Goal: Information Seeking & Learning: Learn about a topic

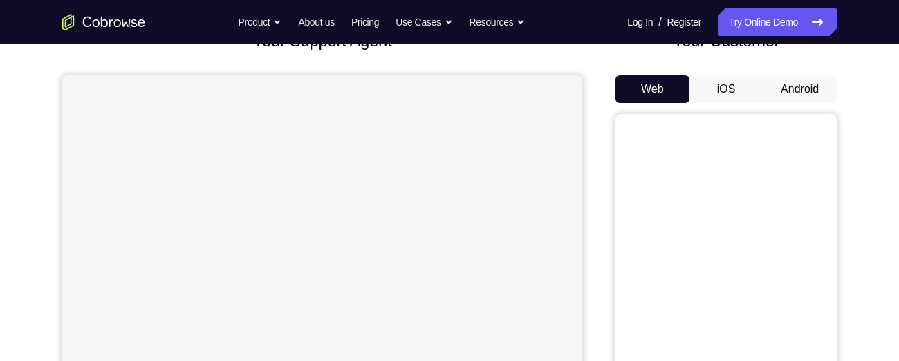
scroll to position [104, 0]
click at [810, 92] on button "Android" at bounding box center [800, 89] width 74 height 28
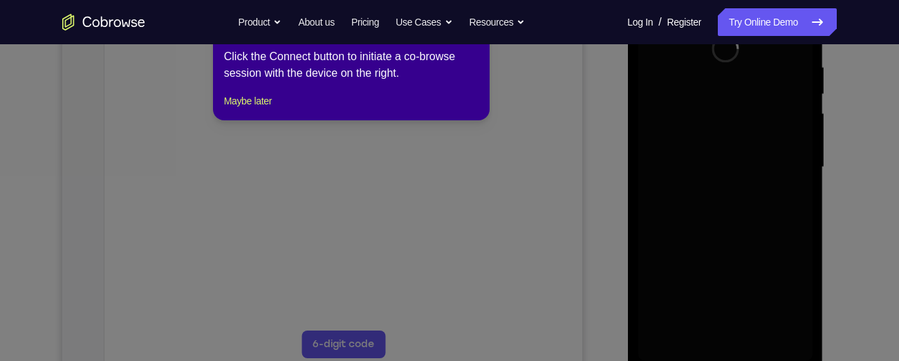
scroll to position [266, 0]
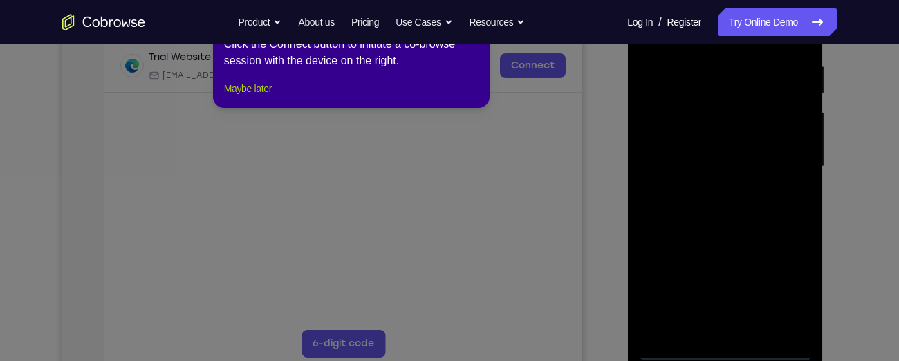
click at [254, 97] on button "Maybe later" at bounding box center [248, 88] width 48 height 17
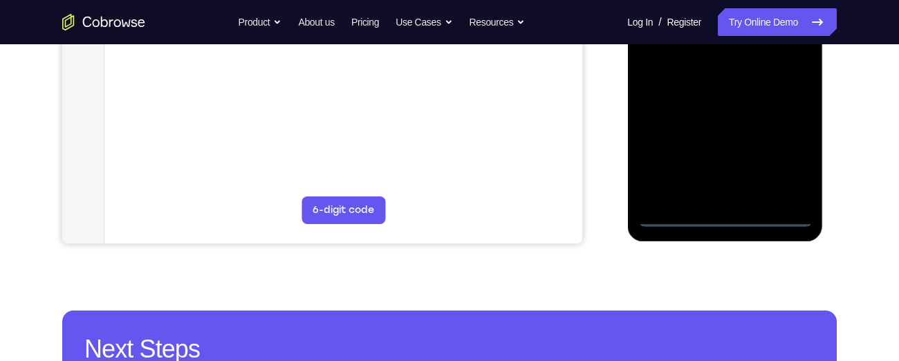
scroll to position [413, 0]
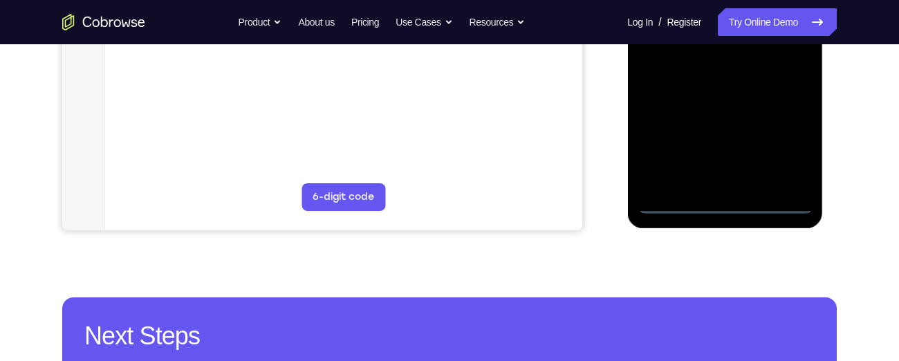
click at [726, 205] on div at bounding box center [725, 19] width 174 height 387
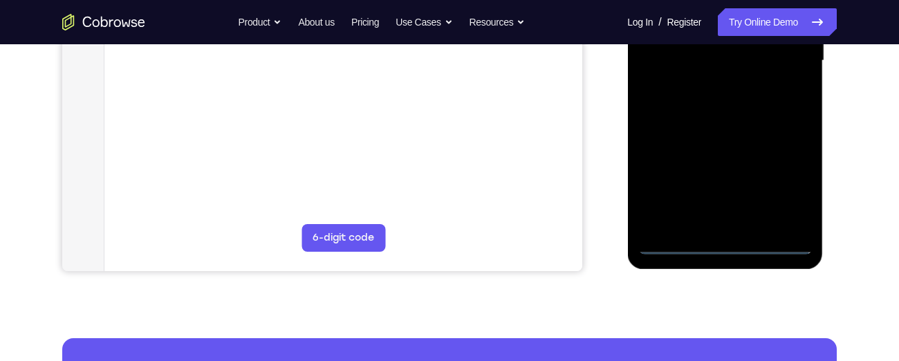
scroll to position [366, 0]
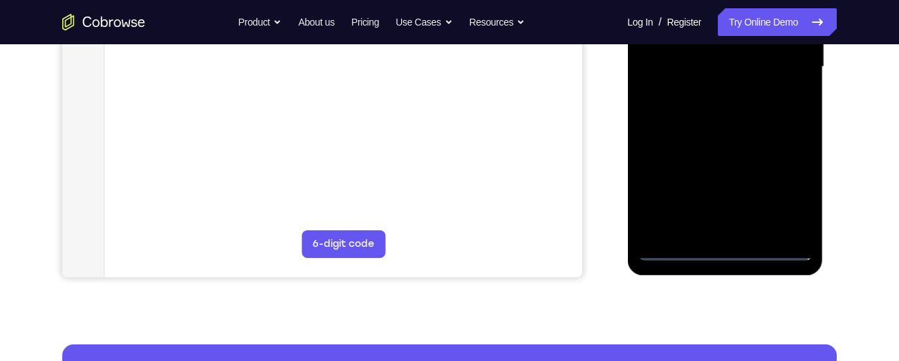
click at [786, 191] on div at bounding box center [725, 66] width 174 height 387
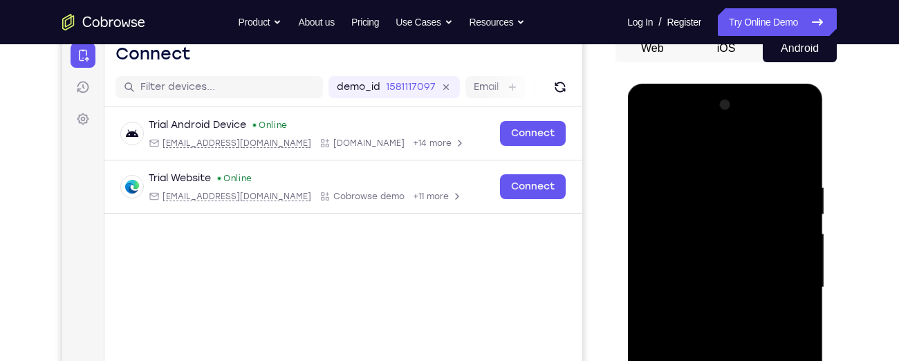
scroll to position [185, 0]
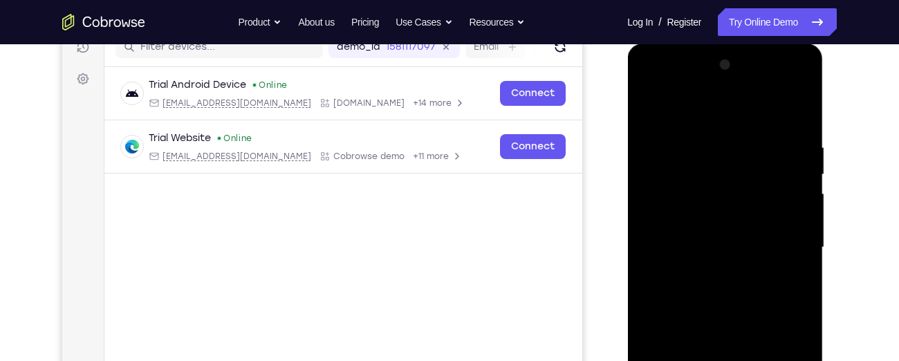
click at [651, 86] on div at bounding box center [725, 247] width 174 height 387
click at [777, 245] on div at bounding box center [725, 247] width 174 height 387
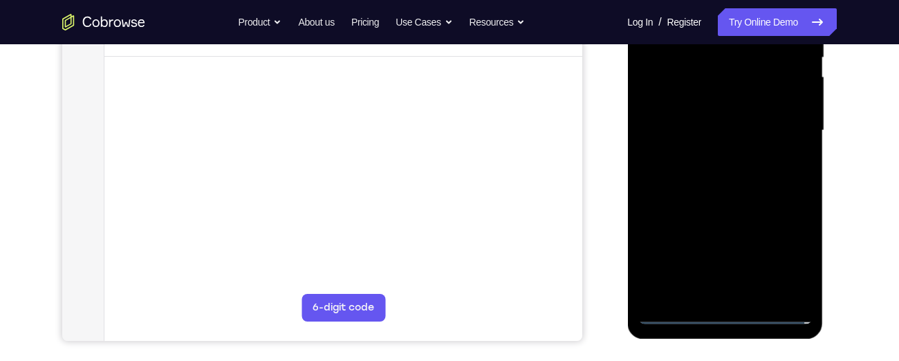
scroll to position [303, 0]
click at [708, 151] on div at bounding box center [725, 129] width 174 height 387
click at [714, 122] on div at bounding box center [725, 129] width 174 height 387
click at [682, 106] on div at bounding box center [725, 129] width 174 height 387
click at [682, 129] on div at bounding box center [725, 129] width 174 height 387
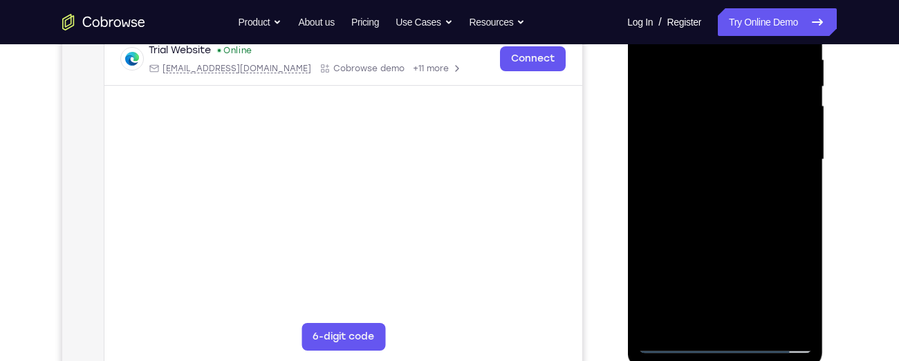
scroll to position [274, 0]
click at [713, 220] on div at bounding box center [725, 158] width 174 height 387
drag, startPoint x: 709, startPoint y: 203, endPoint x: 700, endPoint y: 140, distance: 63.6
click at [700, 140] on div at bounding box center [725, 158] width 174 height 387
click at [802, 158] on div at bounding box center [725, 158] width 174 height 387
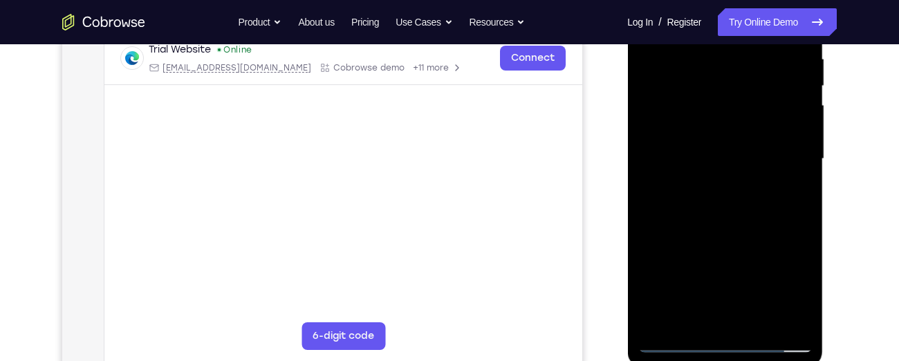
click at [802, 158] on div at bounding box center [725, 158] width 174 height 387
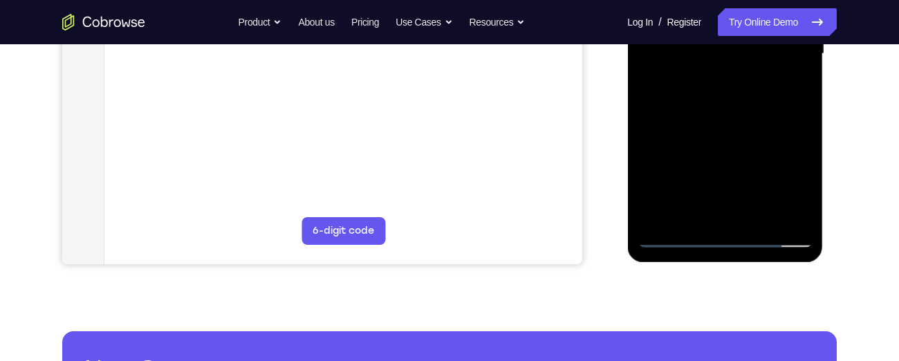
scroll to position [376, 0]
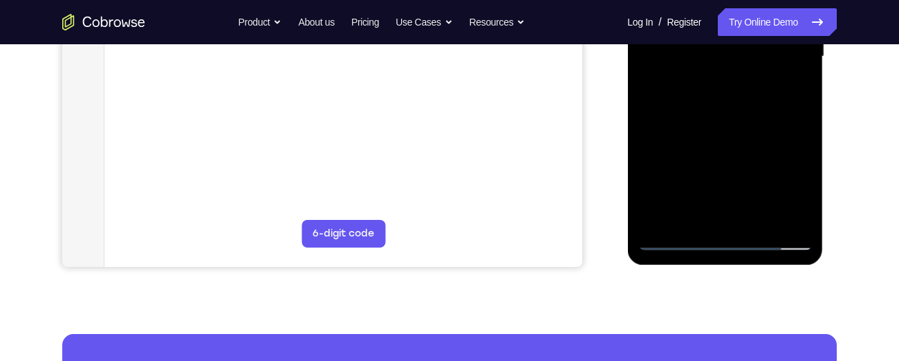
click at [760, 219] on div at bounding box center [725, 56] width 174 height 387
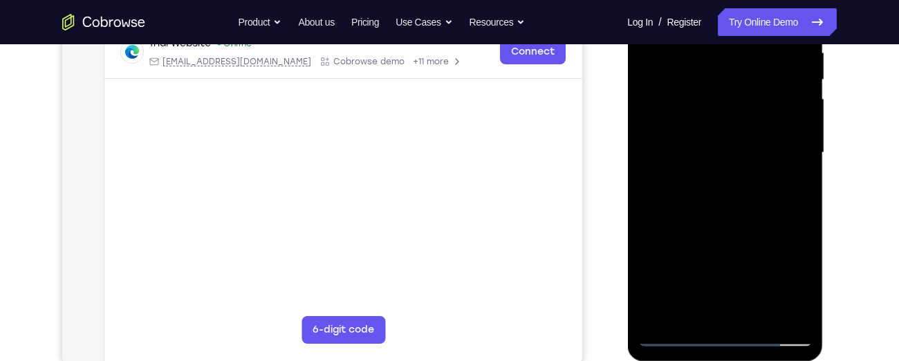
scroll to position [291, 0]
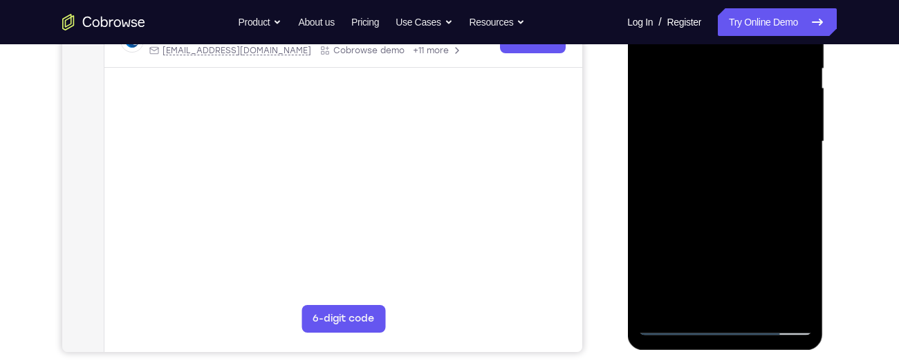
click at [734, 188] on div at bounding box center [725, 141] width 174 height 387
click at [788, 167] on div at bounding box center [725, 141] width 174 height 387
click at [711, 194] on div at bounding box center [725, 141] width 174 height 387
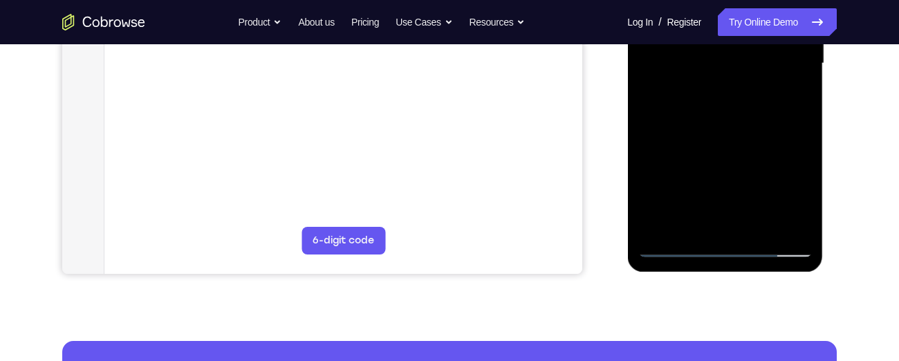
scroll to position [370, 0]
click at [790, 219] on div at bounding box center [725, 62] width 174 height 387
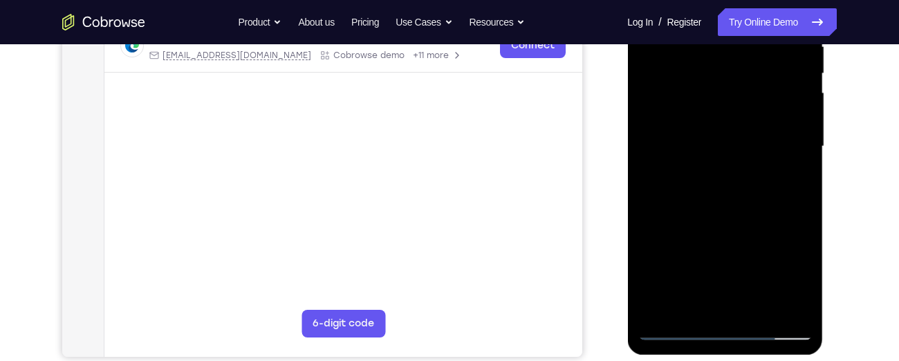
scroll to position [284, 0]
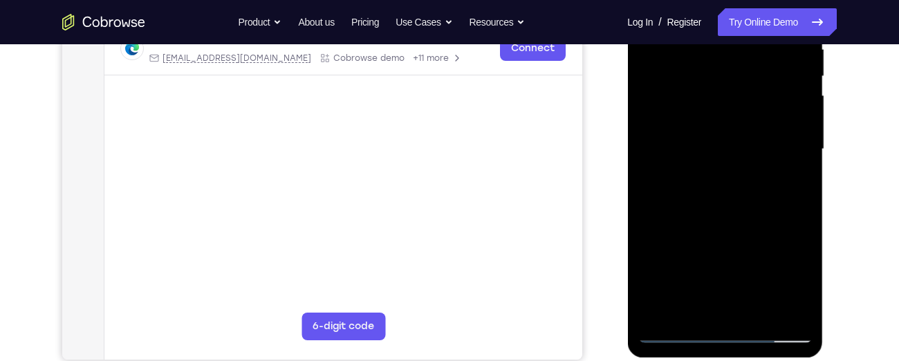
click at [791, 182] on div at bounding box center [725, 149] width 174 height 387
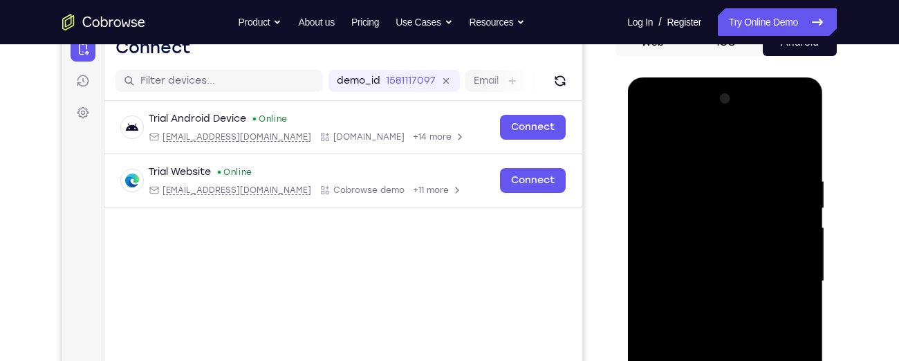
scroll to position [150, 0]
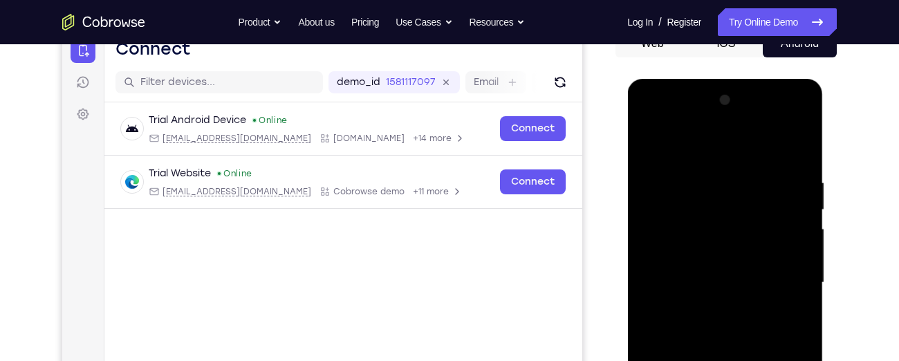
click at [647, 115] on div at bounding box center [725, 282] width 174 height 387
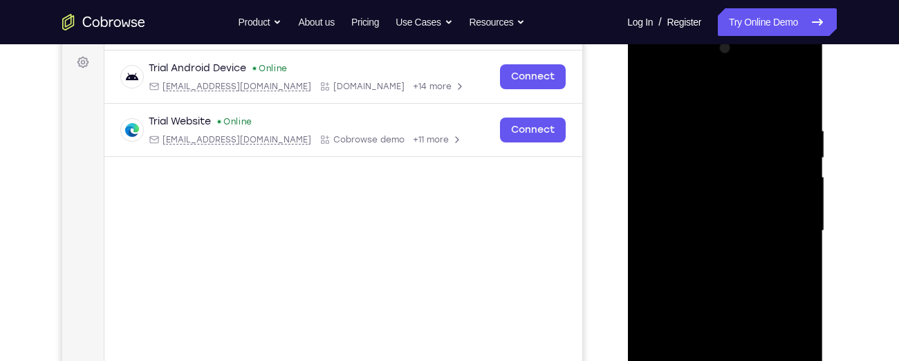
click at [786, 227] on div at bounding box center [725, 230] width 174 height 387
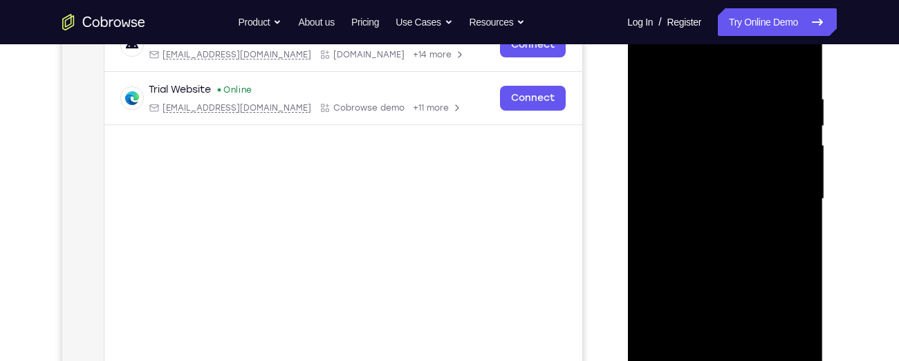
scroll to position [232, 0]
click at [707, 95] on div at bounding box center [725, 201] width 174 height 387
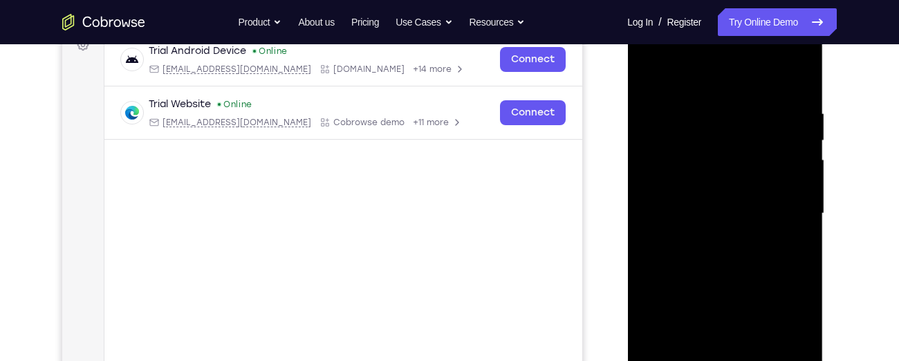
scroll to position [218, 0]
click at [798, 167] on div at bounding box center [725, 214] width 174 height 387
click at [799, 225] on div at bounding box center [725, 214] width 174 height 387
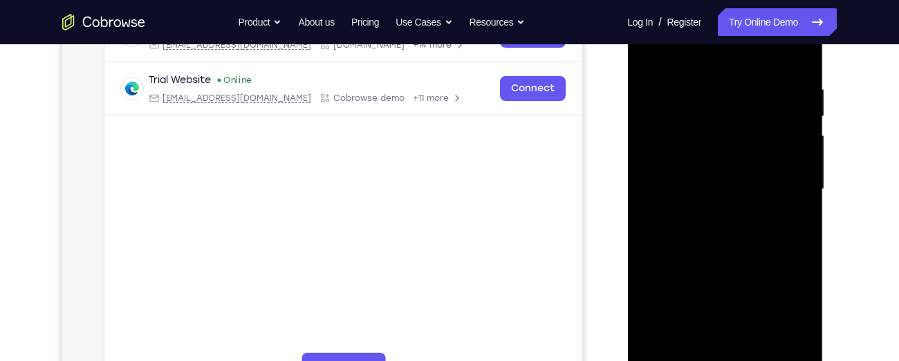
scroll to position [235, 0]
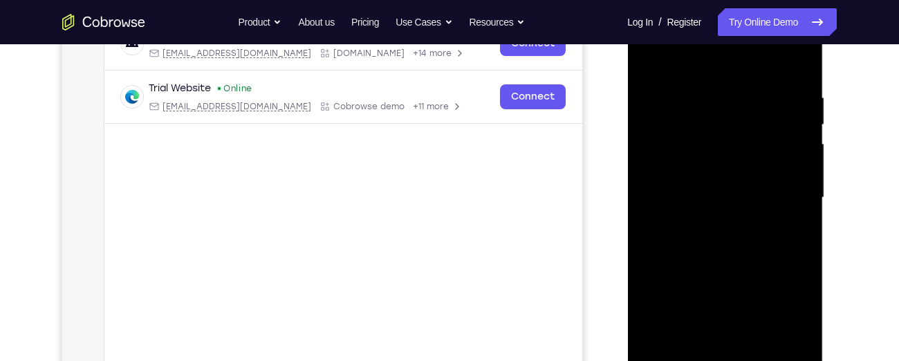
click at [790, 188] on div at bounding box center [725, 197] width 174 height 387
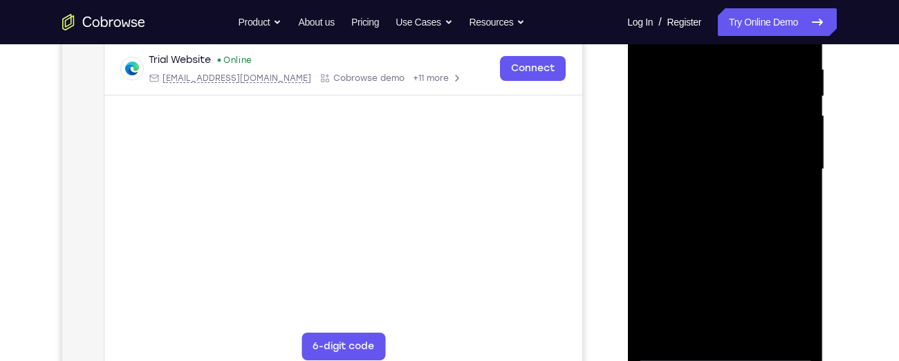
scroll to position [264, 0]
click at [790, 188] on div at bounding box center [725, 168] width 174 height 387
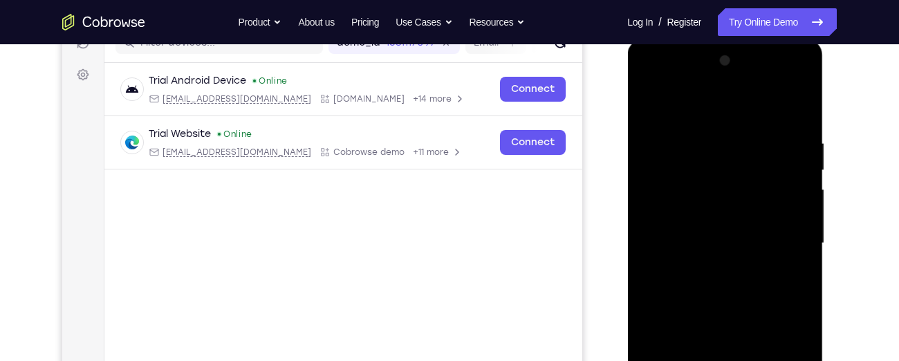
scroll to position [221, 0]
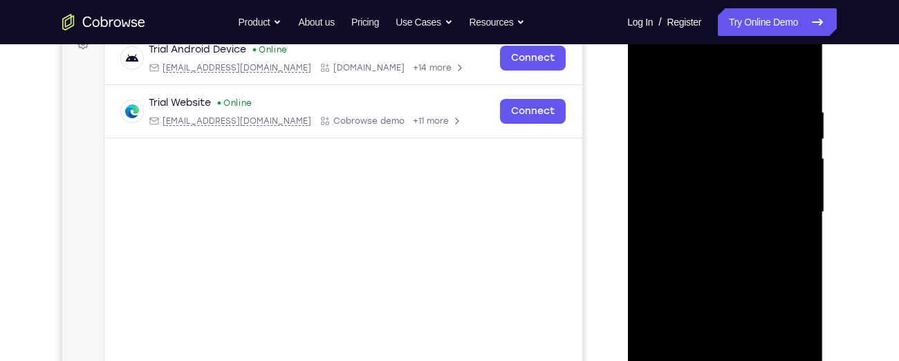
click at [794, 169] on div at bounding box center [725, 212] width 174 height 387
click at [789, 151] on div at bounding box center [725, 212] width 174 height 387
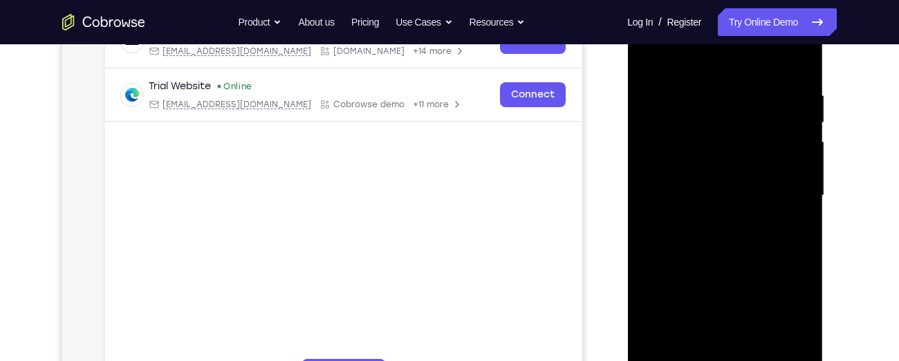
scroll to position [239, 0]
click at [790, 154] on div at bounding box center [725, 194] width 174 height 387
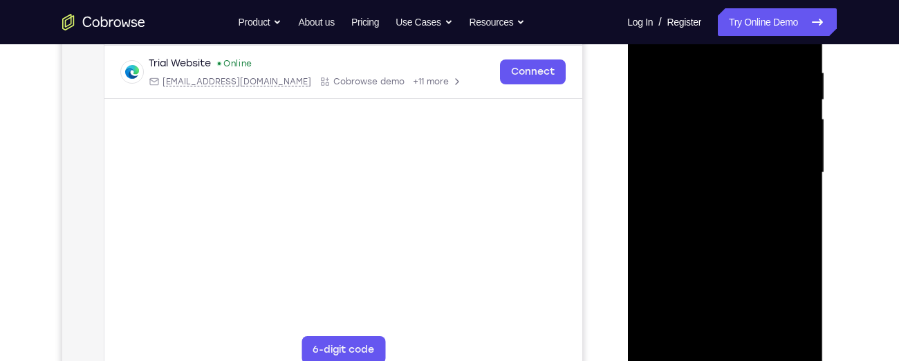
scroll to position [259, 0]
click at [794, 129] on div at bounding box center [725, 173] width 174 height 387
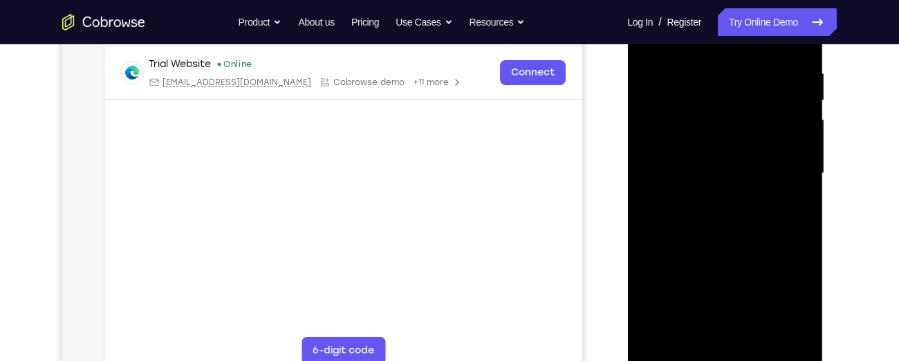
click at [794, 129] on div at bounding box center [725, 173] width 174 height 387
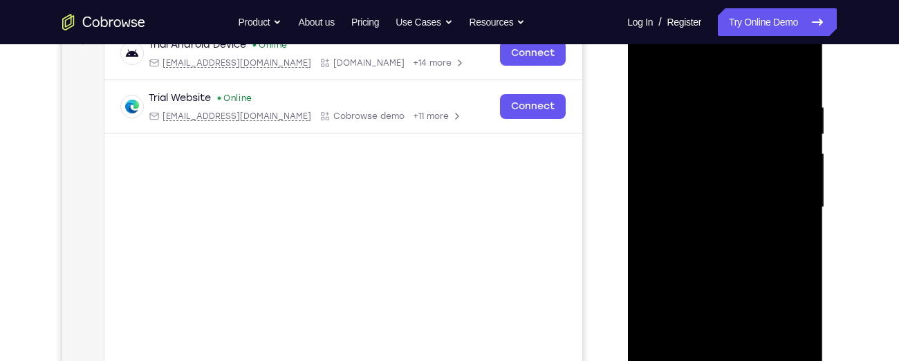
scroll to position [224, 0]
click at [793, 136] on div at bounding box center [725, 208] width 174 height 387
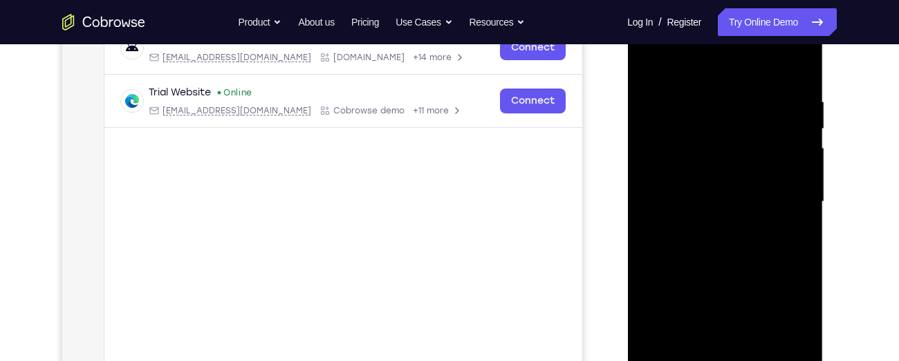
scroll to position [232, 0]
click at [793, 136] on div at bounding box center [725, 201] width 174 height 387
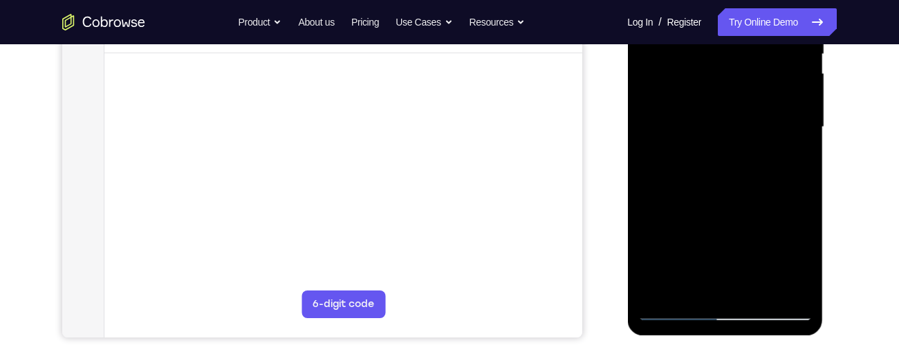
scroll to position [309, 0]
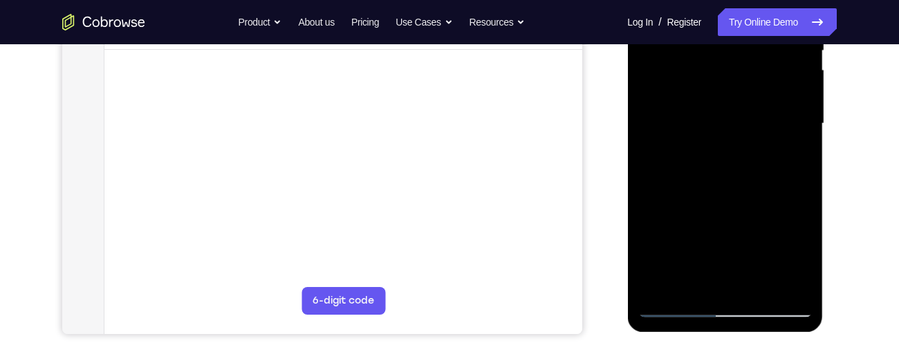
click at [782, 147] on div at bounding box center [725, 123] width 174 height 387
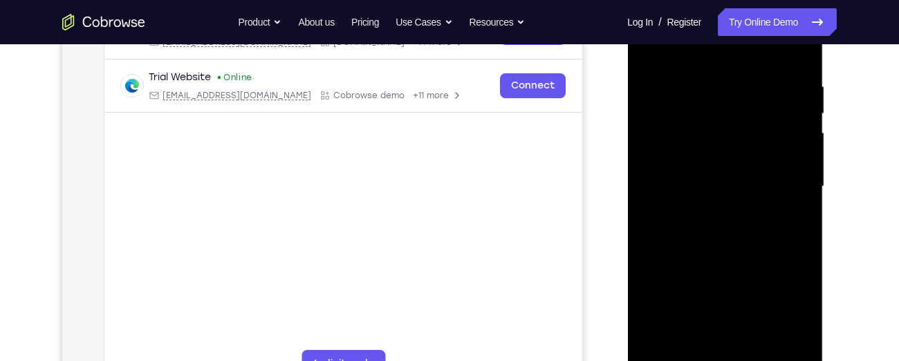
scroll to position [245, 0]
click at [782, 147] on div at bounding box center [725, 187] width 174 height 387
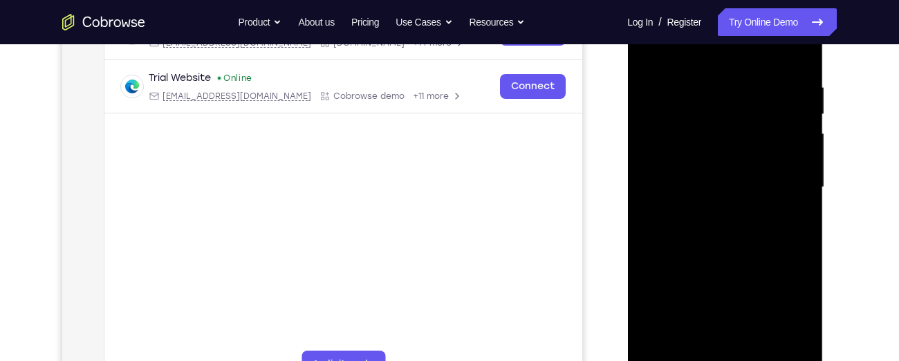
click at [782, 147] on div at bounding box center [725, 187] width 174 height 387
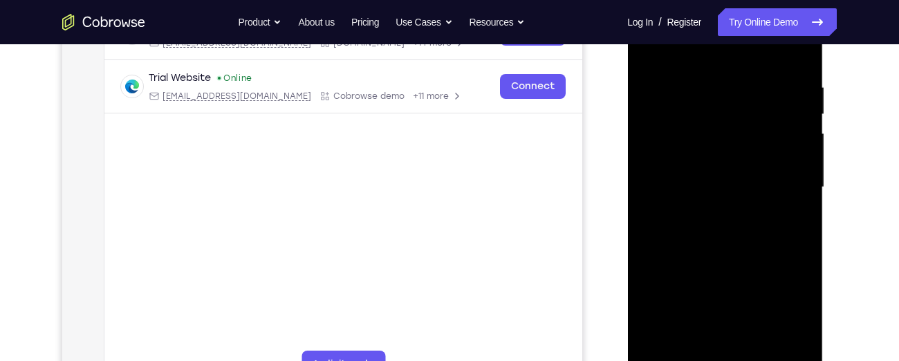
click at [782, 147] on div at bounding box center [725, 187] width 174 height 387
click at [789, 162] on div at bounding box center [725, 187] width 174 height 387
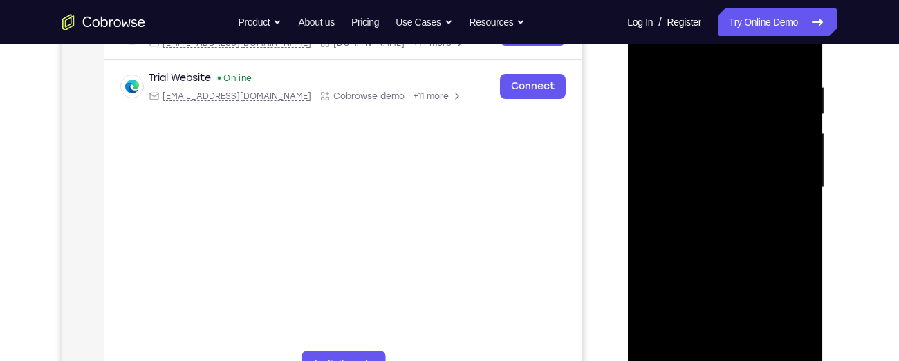
click at [789, 162] on div at bounding box center [725, 187] width 174 height 387
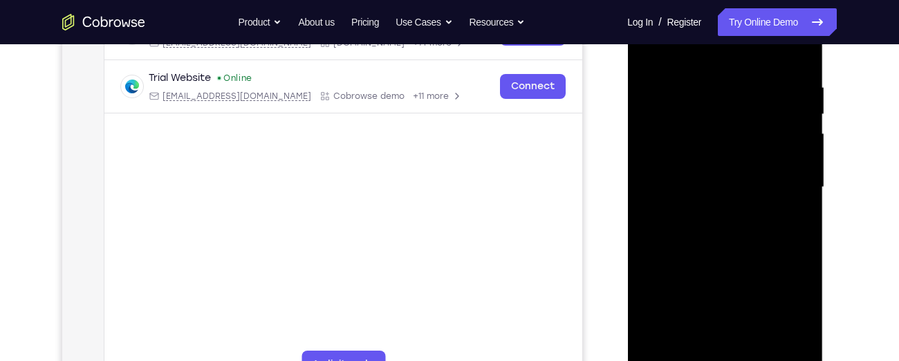
click at [789, 162] on div at bounding box center [725, 187] width 174 height 387
click at [796, 55] on div at bounding box center [725, 187] width 174 height 387
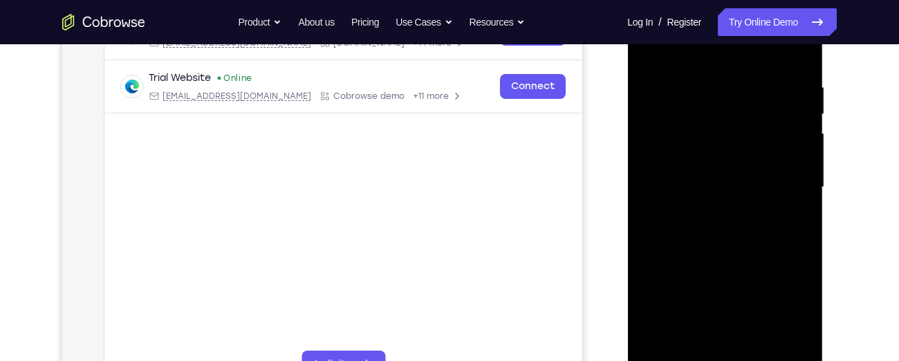
drag, startPoint x: 726, startPoint y: 268, endPoint x: 716, endPoint y: 90, distance: 178.7
click at [716, 90] on div at bounding box center [725, 187] width 174 height 387
drag, startPoint x: 714, startPoint y: 266, endPoint x: 715, endPoint y: 211, distance: 54.6
click at [715, 211] on div at bounding box center [725, 187] width 174 height 387
click at [700, 102] on div at bounding box center [725, 187] width 174 height 387
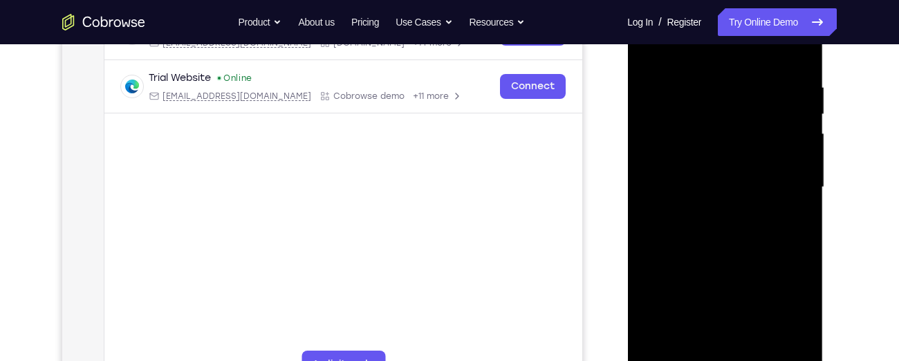
click at [700, 102] on div at bounding box center [725, 187] width 174 height 387
drag, startPoint x: 698, startPoint y: 251, endPoint x: 678, endPoint y: 66, distance: 185.8
click at [678, 66] on div at bounding box center [725, 187] width 174 height 387
drag, startPoint x: 694, startPoint y: 202, endPoint x: 682, endPoint y: 43, distance: 159.5
click at [682, 43] on div at bounding box center [725, 187] width 174 height 387
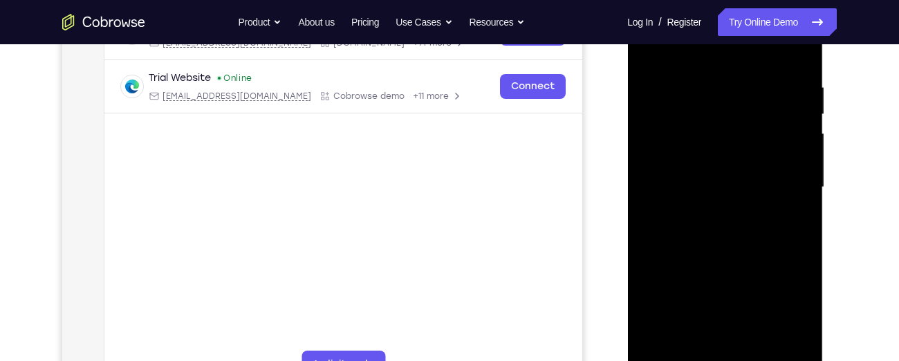
drag, startPoint x: 692, startPoint y: 241, endPoint x: 693, endPoint y: 109, distance: 132.1
click at [693, 109] on div at bounding box center [725, 187] width 174 height 387
click at [798, 199] on div at bounding box center [725, 187] width 174 height 387
click at [719, 184] on div at bounding box center [725, 187] width 174 height 387
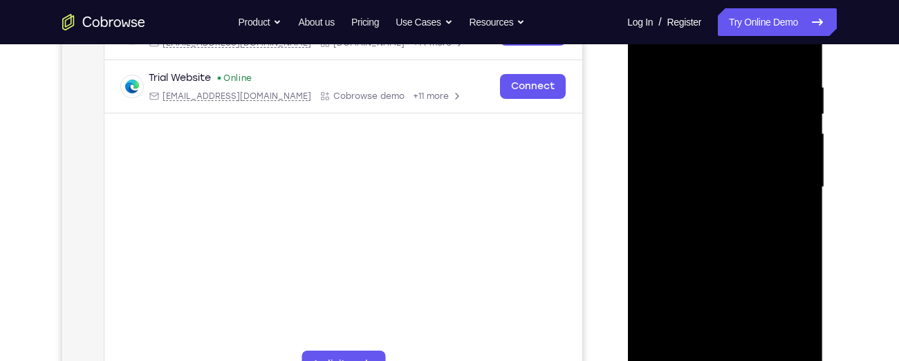
click at [799, 195] on div at bounding box center [725, 187] width 174 height 387
click at [714, 238] on div at bounding box center [725, 187] width 174 height 387
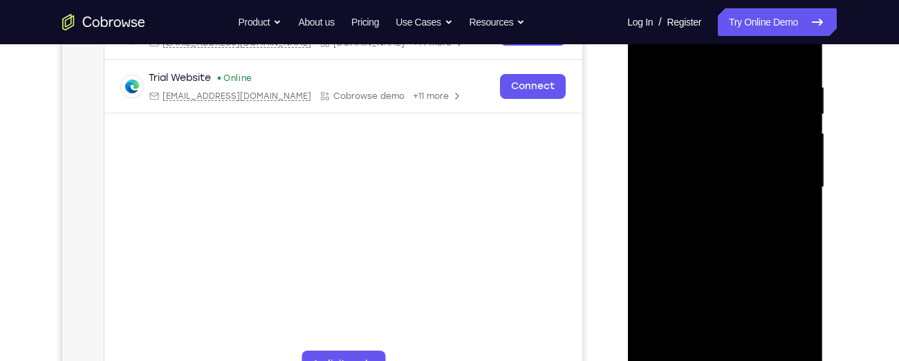
drag, startPoint x: 709, startPoint y: 249, endPoint x: 694, endPoint y: 102, distance: 147.3
click at [694, 102] on div at bounding box center [725, 187] width 174 height 387
drag, startPoint x: 700, startPoint y: 247, endPoint x: 695, endPoint y: 96, distance: 150.8
click at [695, 96] on div at bounding box center [725, 187] width 174 height 387
drag, startPoint x: 707, startPoint y: 252, endPoint x: 707, endPoint y: 154, distance: 98.9
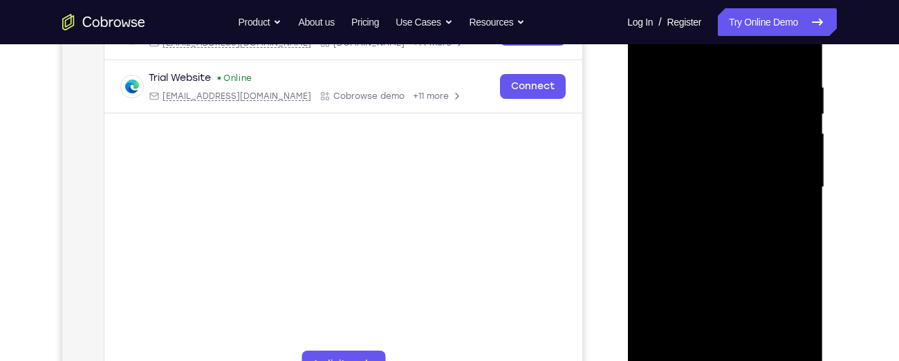
click at [707, 154] on div at bounding box center [725, 187] width 174 height 387
click at [797, 158] on div at bounding box center [725, 187] width 174 height 387
drag, startPoint x: 745, startPoint y: 228, endPoint x: 739, endPoint y: 68, distance: 159.9
click at [739, 68] on div at bounding box center [725, 187] width 174 height 387
drag, startPoint x: 709, startPoint y: 253, endPoint x: 694, endPoint y: 91, distance: 162.5
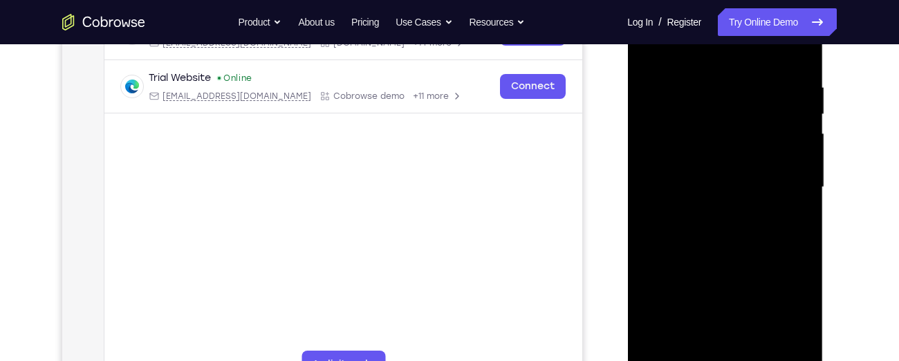
click at [694, 91] on div at bounding box center [725, 187] width 174 height 387
click at [799, 156] on div at bounding box center [725, 187] width 174 height 387
drag, startPoint x: 740, startPoint y: 230, endPoint x: 732, endPoint y: 19, distance: 211.1
click at [732, 19] on div at bounding box center [725, 187] width 174 height 387
drag, startPoint x: 711, startPoint y: 241, endPoint x: 714, endPoint y: 79, distance: 162.5
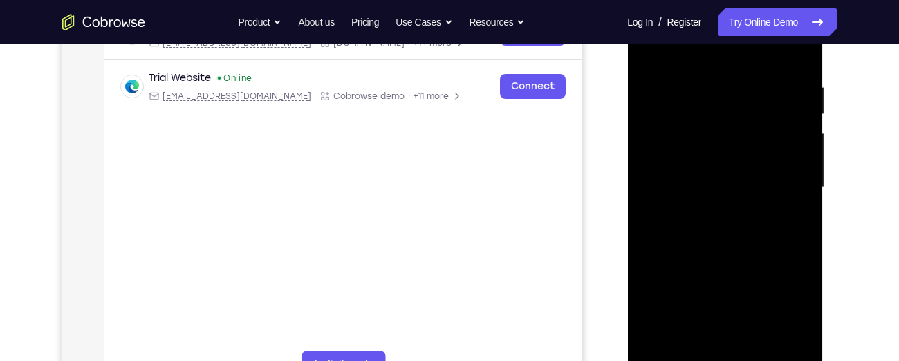
click at [714, 79] on div at bounding box center [725, 187] width 174 height 387
drag, startPoint x: 703, startPoint y: 260, endPoint x: 705, endPoint y: 104, distance: 155.6
click at [705, 104] on div at bounding box center [725, 187] width 174 height 387
drag, startPoint x: 718, startPoint y: 228, endPoint x: 718, endPoint y: 109, distance: 118.9
click at [718, 109] on div at bounding box center [725, 187] width 174 height 387
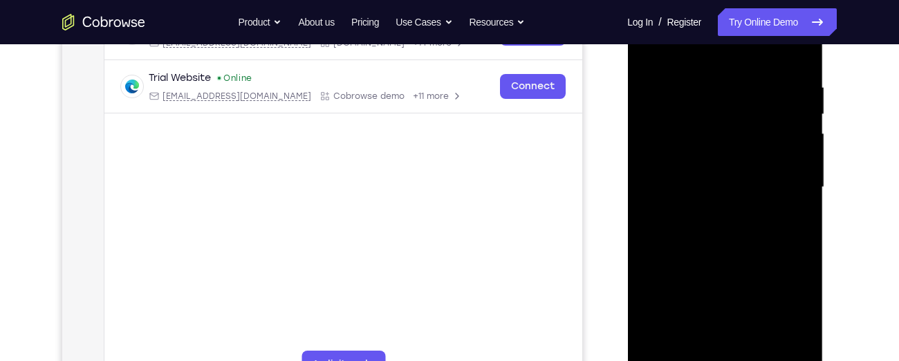
drag, startPoint x: 726, startPoint y: 267, endPoint x: 717, endPoint y: 78, distance: 189.0
click at [717, 78] on div at bounding box center [725, 187] width 174 height 387
drag, startPoint x: 729, startPoint y: 247, endPoint x: 728, endPoint y: 160, distance: 86.4
click at [728, 160] on div at bounding box center [725, 187] width 174 height 387
drag, startPoint x: 736, startPoint y: 282, endPoint x: 725, endPoint y: 279, distance: 11.4
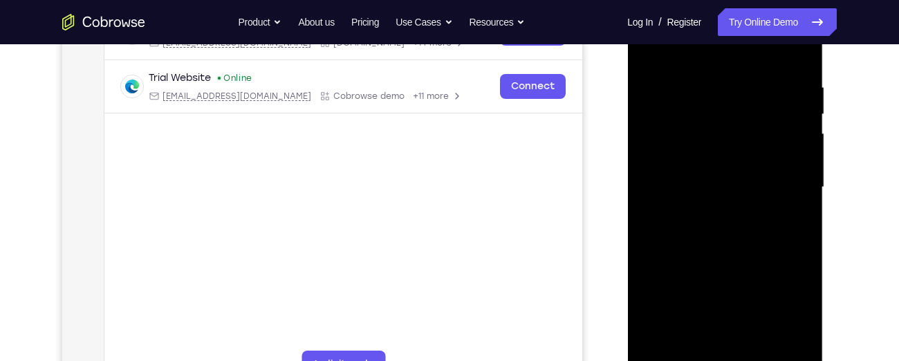
click at [725, 279] on div at bounding box center [725, 187] width 174 height 387
drag, startPoint x: 725, startPoint y: 279, endPoint x: 704, endPoint y: 97, distance: 183.7
click at [704, 97] on div at bounding box center [725, 187] width 174 height 387
drag, startPoint x: 691, startPoint y: 241, endPoint x: 684, endPoint y: 53, distance: 187.5
click at [684, 53] on div at bounding box center [725, 187] width 174 height 387
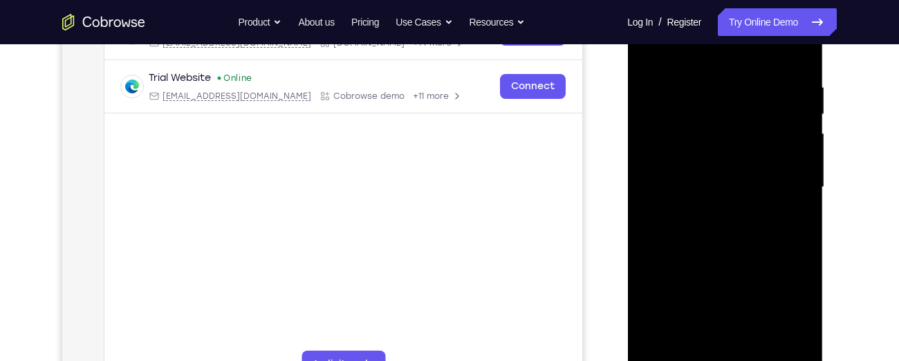
drag, startPoint x: 683, startPoint y: 203, endPoint x: 679, endPoint y: -15, distance: 217.2
click at [679, 0] on div at bounding box center [725, 189] width 196 height 412
drag, startPoint x: 705, startPoint y: 289, endPoint x: 691, endPoint y: 178, distance: 112.2
click at [691, 178] on div at bounding box center [725, 187] width 174 height 387
drag, startPoint x: 699, startPoint y: 247, endPoint x: 689, endPoint y: 82, distance: 164.9
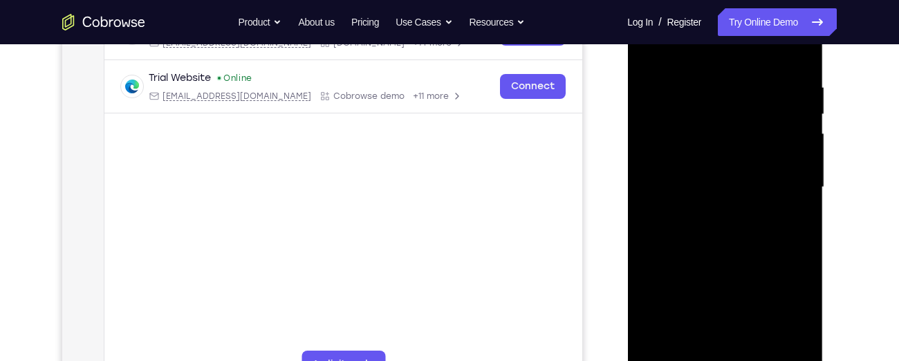
click at [689, 82] on div at bounding box center [725, 187] width 174 height 387
drag, startPoint x: 702, startPoint y: 231, endPoint x: 691, endPoint y: 45, distance: 186.3
click at [691, 45] on div at bounding box center [725, 187] width 174 height 387
drag, startPoint x: 705, startPoint y: 228, endPoint x: 694, endPoint y: 3, distance: 225.0
click at [694, 3] on div at bounding box center [725, 187] width 174 height 387
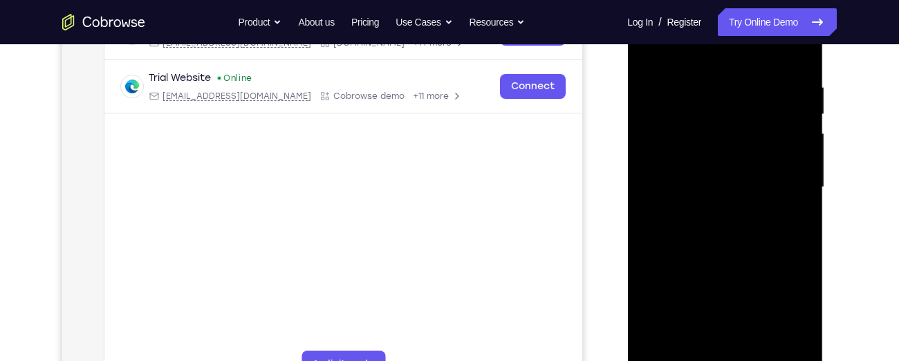
click at [800, 182] on div at bounding box center [725, 187] width 174 height 387
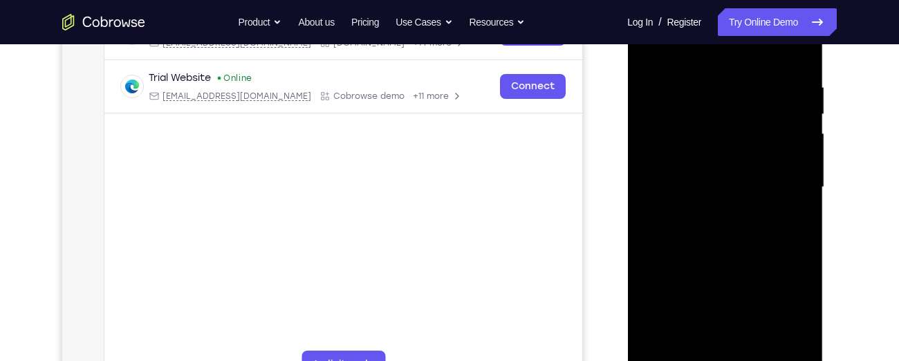
click at [800, 182] on div at bounding box center [725, 187] width 174 height 387
drag, startPoint x: 738, startPoint y: 284, endPoint x: 721, endPoint y: 84, distance: 199.8
click at [721, 84] on div at bounding box center [725, 187] width 174 height 387
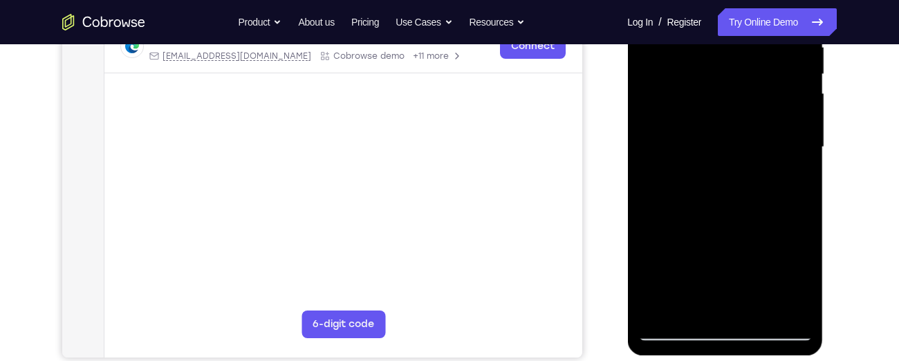
scroll to position [287, 0]
